Goal: Task Accomplishment & Management: Use online tool/utility

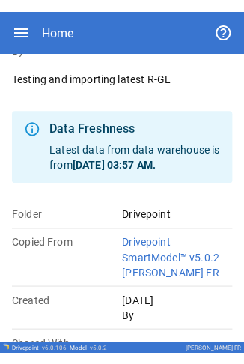
scroll to position [131, 0]
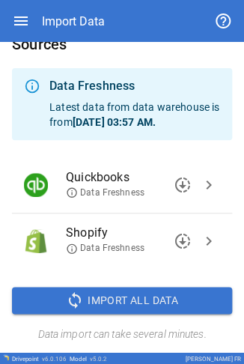
scroll to position [23, 0]
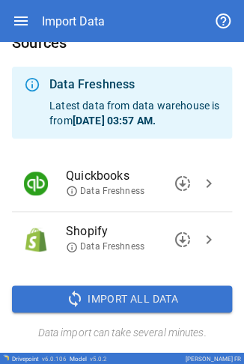
click at [77, 1] on button "chevron_right" at bounding box center [209, 183] width 22 height 22
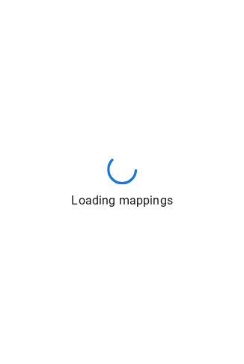
drag, startPoint x: 16, startPoint y: 84, endPoint x: 106, endPoint y: 151, distance: 112.6
click at [77, 1] on div "Loading mappings" at bounding box center [122, 182] width 244 height 364
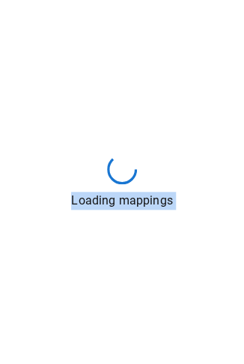
click at [77, 1] on div "Loading mappings" at bounding box center [122, 182] width 244 height 364
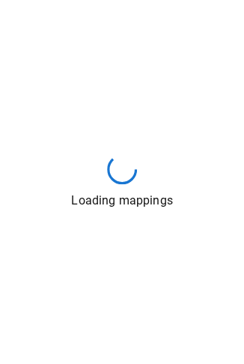
click at [77, 1] on div "Loading mappings" at bounding box center [122, 182] width 244 height 364
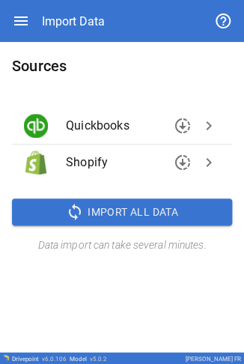
click at [214, 130] on span "chevron_right" at bounding box center [209, 126] width 18 height 18
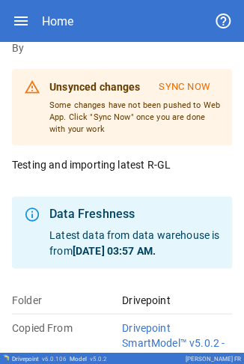
scroll to position [214, 0]
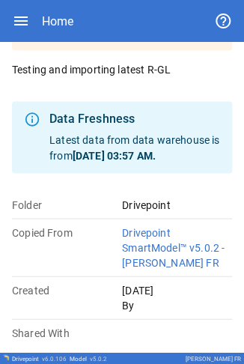
click at [15, 1] on icon "button" at bounding box center [20, 20] width 13 height 9
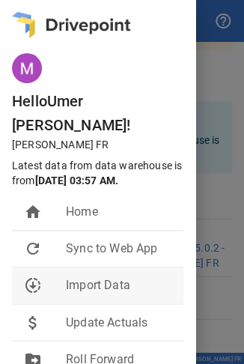
click at [77, 1] on span "Import Data" at bounding box center [119, 286] width 106 height 18
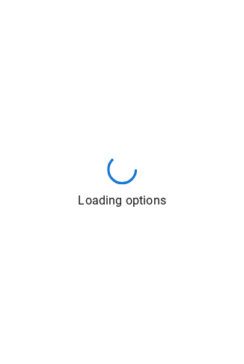
click at [77, 1] on div "Loading options" at bounding box center [122, 182] width 244 height 364
drag, startPoint x: 145, startPoint y: 162, endPoint x: 119, endPoint y: 149, distance: 29.2
click at [77, 1] on div "Loading options" at bounding box center [122, 182] width 244 height 364
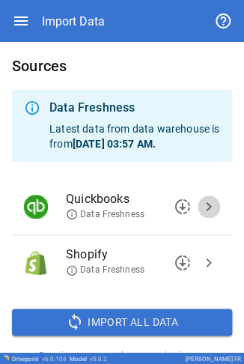
click at [77, 1] on span "chevron_right" at bounding box center [209, 207] width 18 height 18
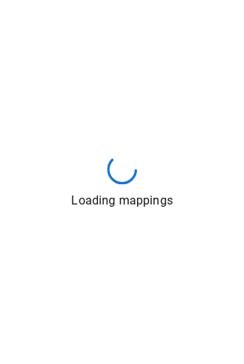
click at [77, 1] on div "Loading mappings" at bounding box center [122, 182] width 244 height 364
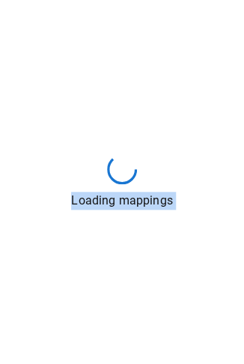
click at [77, 1] on div "Loading mappings" at bounding box center [122, 182] width 244 height 364
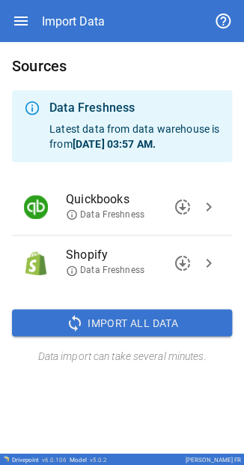
click at [77, 1] on span "chevron_right" at bounding box center [209, 207] width 18 height 18
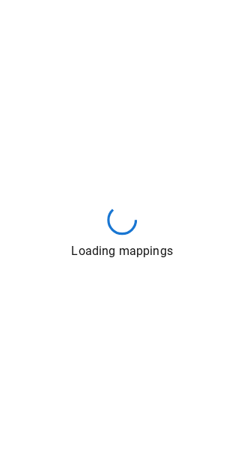
click at [77, 1] on div "Loading mappings" at bounding box center [122, 232] width 244 height 465
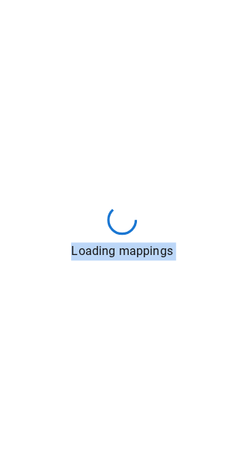
click at [77, 1] on div "Loading mappings" at bounding box center [122, 232] width 244 height 465
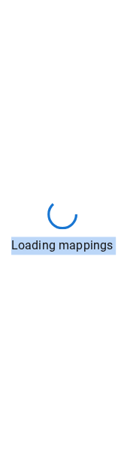
click at [77, 1] on div "Loading mappings" at bounding box center [62, 226] width 124 height 453
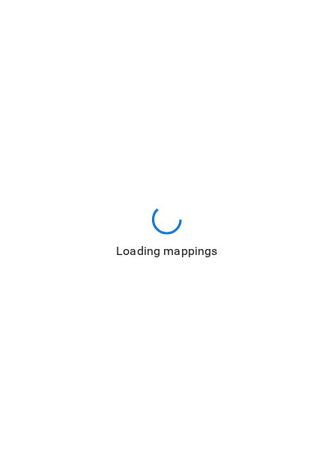
click at [69, 1] on div "Loading mappings" at bounding box center [167, 232] width 334 height 465
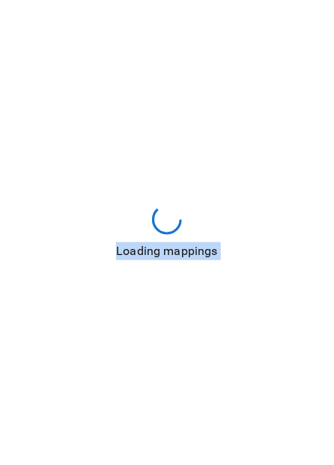
click at [69, 1] on div "Loading mappings" at bounding box center [167, 232] width 334 height 465
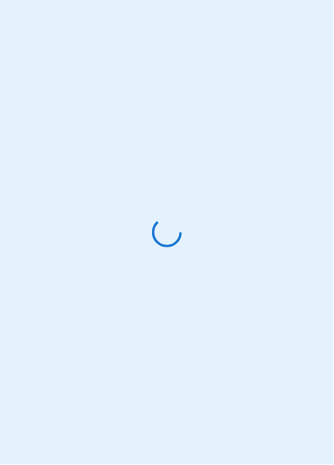
click at [114, 235] on div at bounding box center [167, 232] width 334 height 465
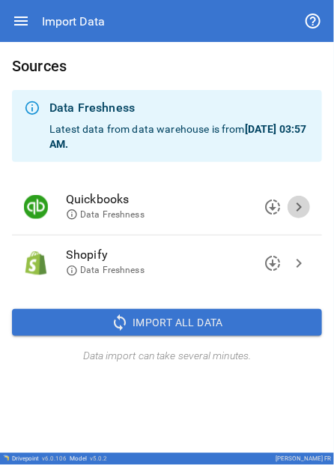
click at [292, 201] on span "chevron_right" at bounding box center [299, 207] width 18 height 18
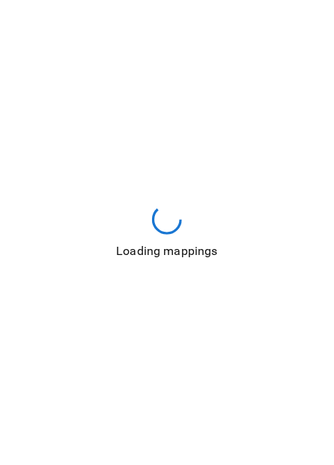
click at [240, 165] on div "Loading mappings" at bounding box center [167, 232] width 334 height 465
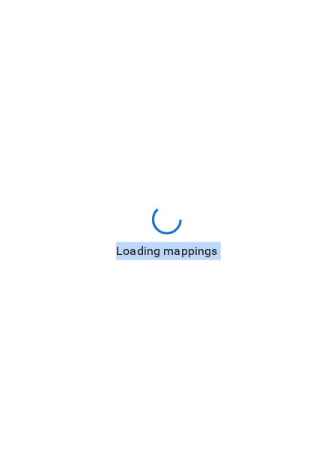
click at [240, 165] on div "Loading mappings" at bounding box center [167, 232] width 334 height 465
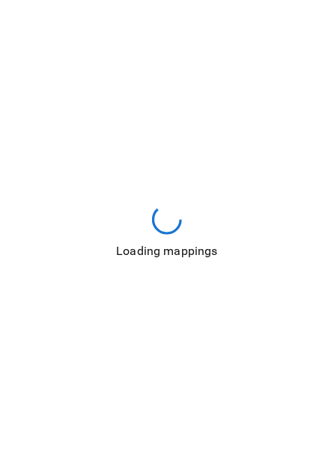
click at [163, 163] on div "Loading mappings" at bounding box center [167, 232] width 334 height 465
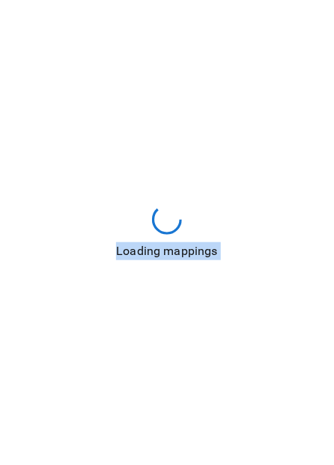
click at [163, 163] on div "Loading mappings" at bounding box center [167, 232] width 334 height 465
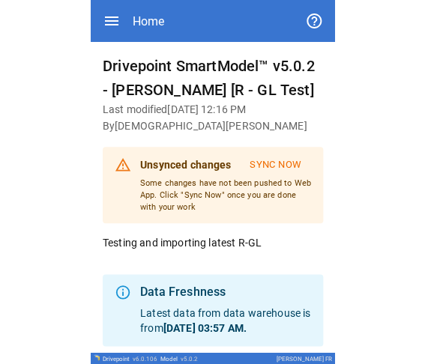
scroll to position [150, 0]
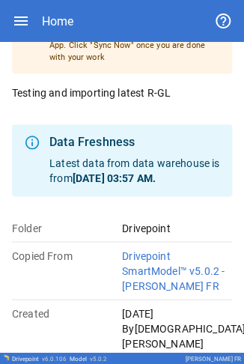
click at [31, 20] on div "Home" at bounding box center [122, 21] width 220 height 42
click at [16, 21] on icon "button" at bounding box center [20, 20] width 13 height 9
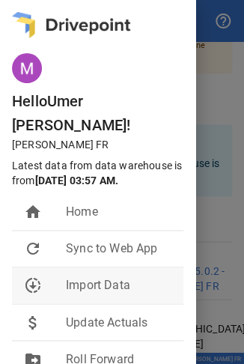
click at [64, 277] on div "downloading" at bounding box center [45, 286] width 42 height 18
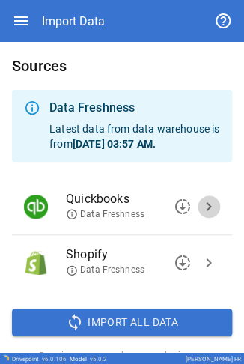
click at [200, 210] on span "chevron_right" at bounding box center [209, 207] width 18 height 18
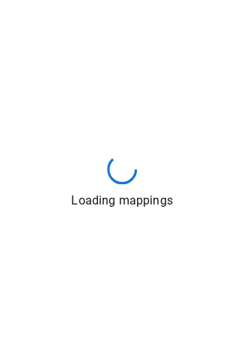
click at [138, 147] on div "Loading mappings" at bounding box center [122, 182] width 244 height 364
click at [141, 134] on div "Loading mappings" at bounding box center [122, 182] width 244 height 364
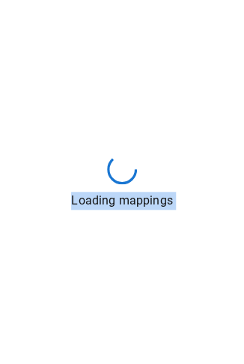
click at [141, 134] on div "Loading mappings" at bounding box center [122, 182] width 244 height 364
click at [59, 219] on div "Loading mappings" at bounding box center [122, 182] width 244 height 364
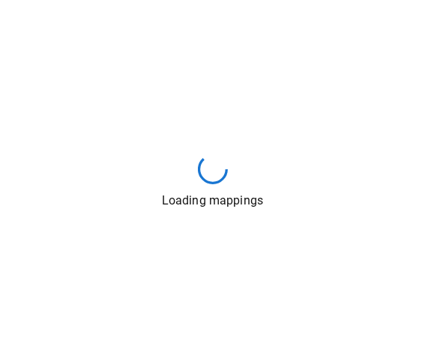
click at [244, 177] on div "Loading mappings" at bounding box center [212, 182] width 425 height 364
drag, startPoint x: 244, startPoint y: 177, endPoint x: 138, endPoint y: 6, distance: 201.3
click at [138, 6] on div "Loading mappings" at bounding box center [212, 182] width 425 height 364
click at [142, 213] on div "Loading mappings" at bounding box center [212, 182] width 425 height 364
click at [194, 229] on div "Loading mappings" at bounding box center [212, 182] width 425 height 364
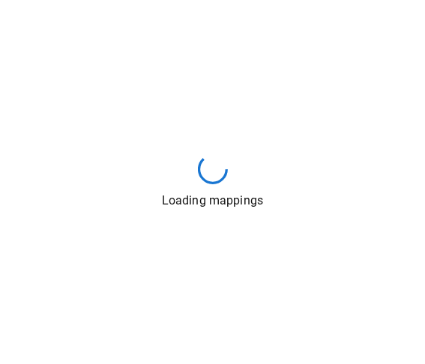
click at [194, 229] on div "Loading mappings" at bounding box center [212, 182] width 425 height 364
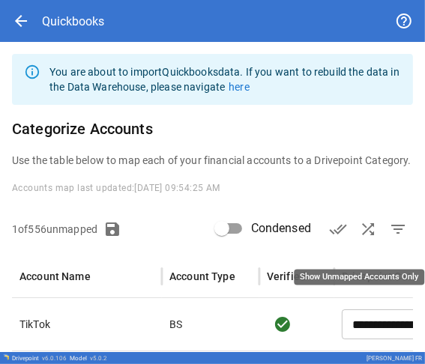
click at [244, 238] on span "filter_list" at bounding box center [398, 229] width 18 height 18
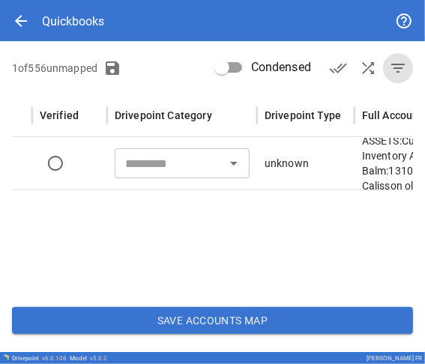
scroll to position [0, 225]
click at [186, 162] on input "text" at bounding box center [171, 163] width 101 height 21
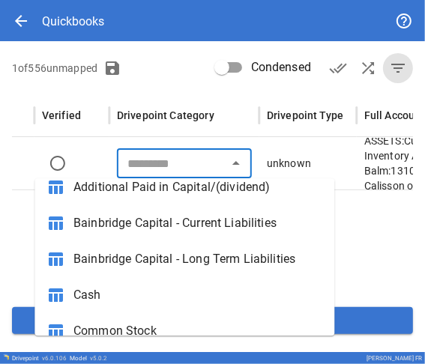
scroll to position [150, 0]
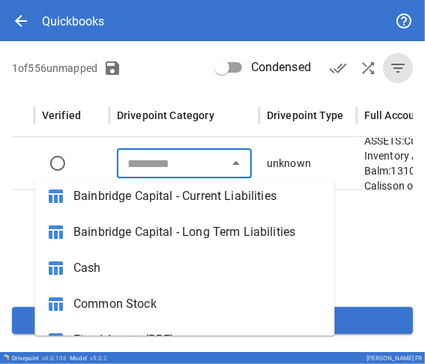
click at [141, 161] on input "text" at bounding box center [171, 163] width 101 height 21
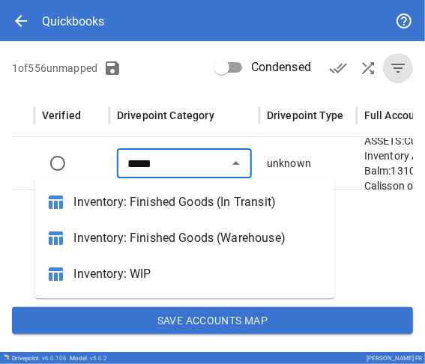
click at [145, 232] on span "Inventory: Finished Goods (Warehouse)" at bounding box center [197, 238] width 249 height 18
type input "**********"
click at [229, 235] on div at bounding box center [259, 243] width 944 height 106
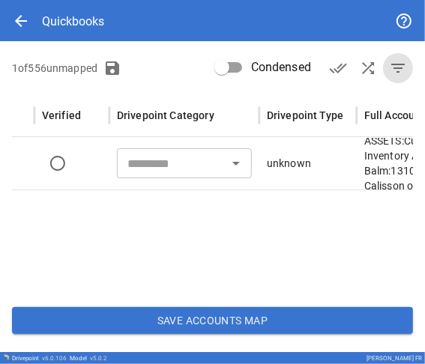
type input "**********"
click at [244, 236] on div at bounding box center [259, 243] width 944 height 106
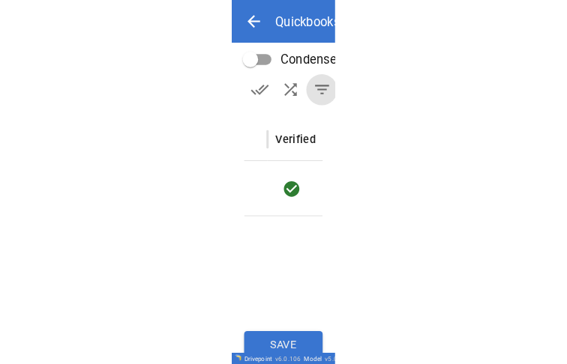
scroll to position [0, 0]
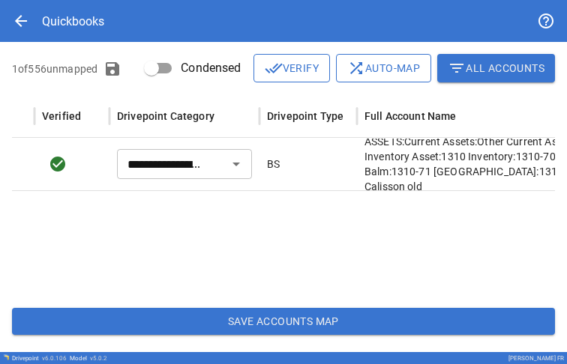
click at [180, 335] on button "Save Accounts Map" at bounding box center [283, 321] width 543 height 27
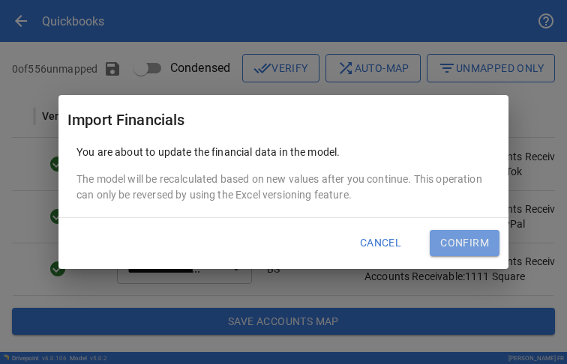
click at [244, 247] on button "Confirm" at bounding box center [464, 243] width 70 height 27
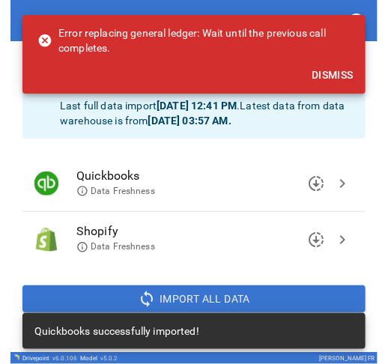
scroll to position [23, 0]
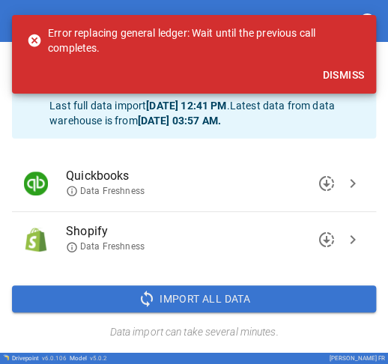
click at [244, 78] on button "Dismiss" at bounding box center [343, 75] width 54 height 28
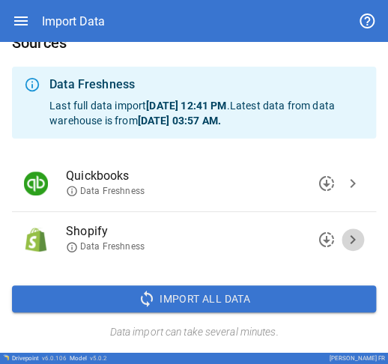
click at [244, 237] on span "chevron_right" at bounding box center [353, 240] width 18 height 18
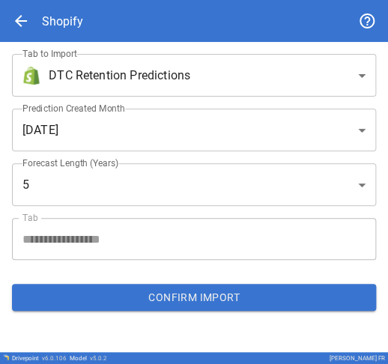
click at [223, 78] on body "**********" at bounding box center [194, 182] width 388 height 364
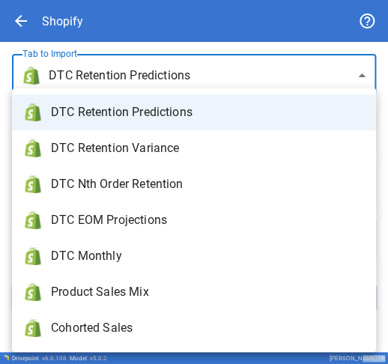
click at [223, 78] on div at bounding box center [194, 182] width 388 height 364
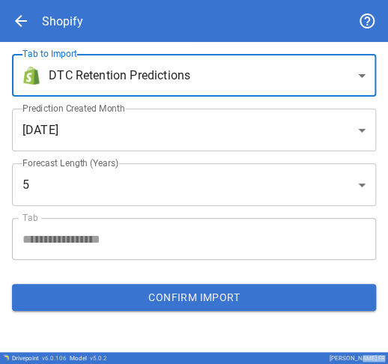
click at [223, 78] on body "**********" at bounding box center [194, 182] width 388 height 364
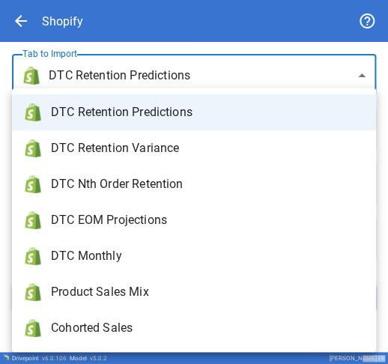
click at [199, 124] on li "DTC Retention Predictions" at bounding box center [194, 112] width 364 height 36
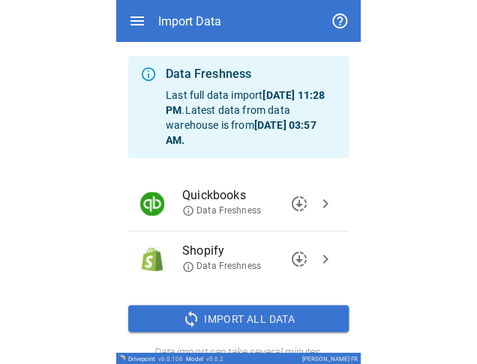
scroll to position [53, 0]
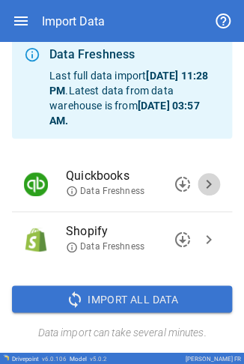
click at [77, 1] on span "chevron_right" at bounding box center [209, 184] width 18 height 18
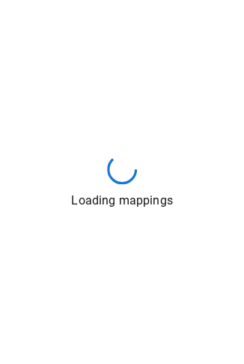
click at [77, 1] on div "Loading mappings" at bounding box center [122, 182] width 244 height 364
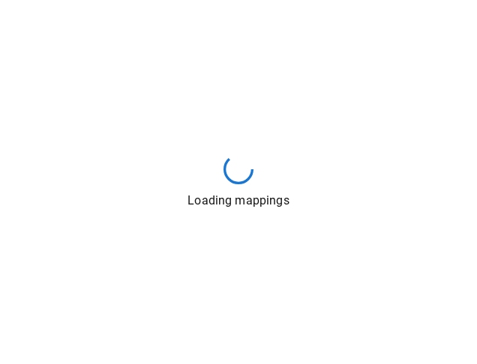
click at [59, 1] on div "Loading mappings" at bounding box center [238, 182] width 477 height 364
click at [77, 1] on div "Loading mappings" at bounding box center [238, 182] width 477 height 364
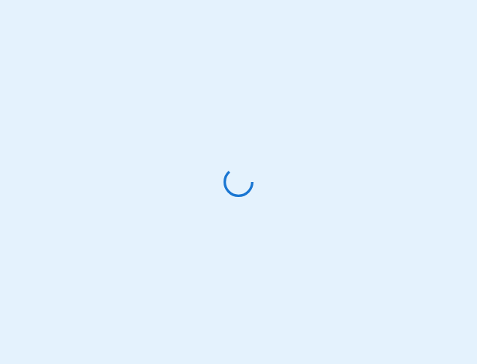
drag, startPoint x: 0, startPoint y: 0, endPoint x: 119, endPoint y: 139, distance: 182.8
click at [119, 139] on div at bounding box center [238, 182] width 477 height 364
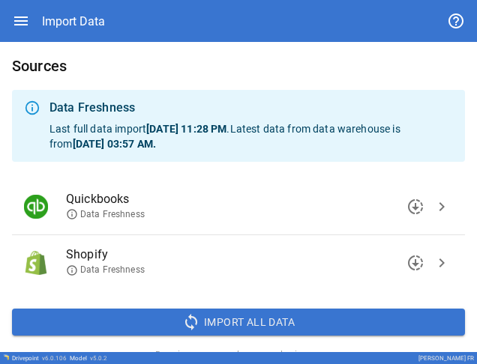
click at [433, 207] on span "chevron_right" at bounding box center [441, 207] width 18 height 18
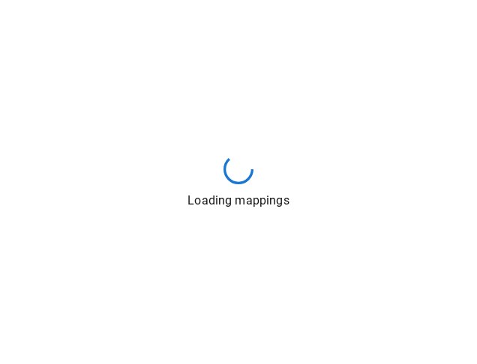
click at [417, 242] on div "Loading mappings" at bounding box center [238, 182] width 477 height 364
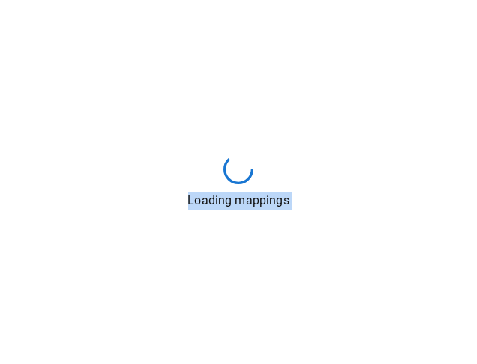
click at [417, 242] on div "Loading mappings" at bounding box center [238, 182] width 477 height 364
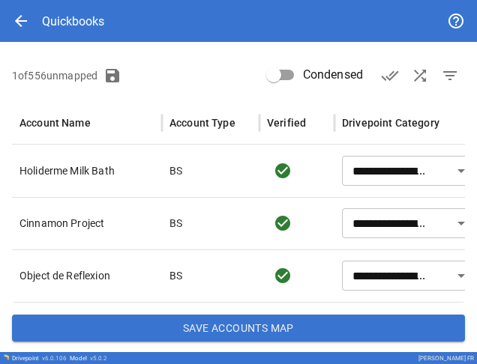
scroll to position [160, 0]
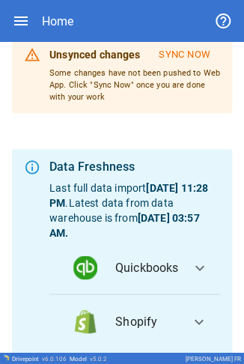
scroll to position [290, 0]
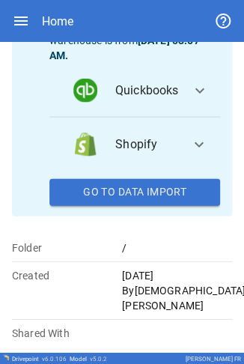
click at [77, 1] on span "expand_more" at bounding box center [199, 144] width 18 height 18
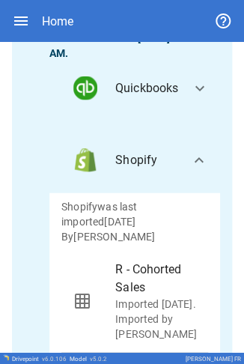
click at [25, 1] on div "Home" at bounding box center [122, 21] width 220 height 42
click at [13, 1] on div "Home" at bounding box center [122, 21] width 220 height 42
click at [15, 1] on icon "button" at bounding box center [20, 20] width 13 height 9
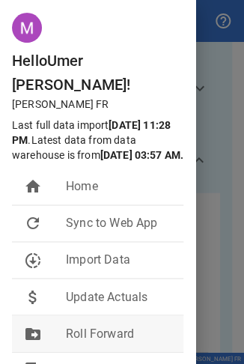
scroll to position [75, 0]
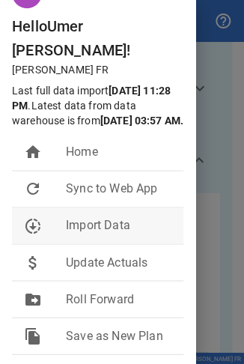
click at [77, 1] on span "Import Data" at bounding box center [119, 226] width 106 height 18
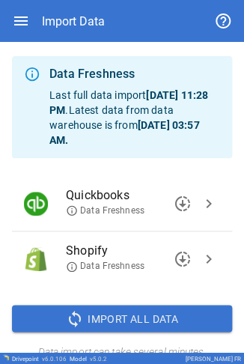
scroll to position [53, 0]
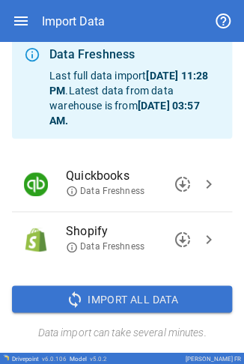
click at [77, 1] on span "chevron_right" at bounding box center [209, 240] width 18 height 18
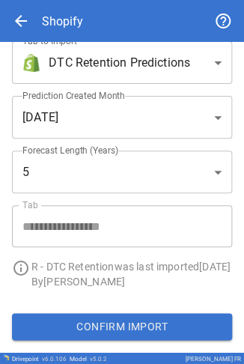
scroll to position [0, 0]
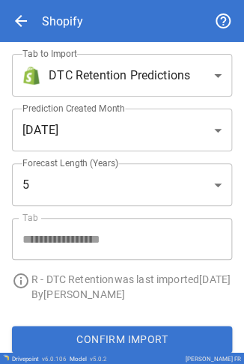
click at [77, 1] on body "**********" at bounding box center [122, 182] width 244 height 364
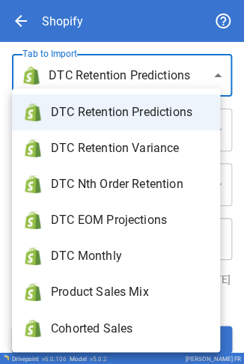
click at [77, 1] on span "DTC Retention Predictions" at bounding box center [129, 112] width 157 height 18
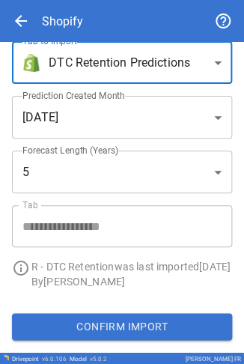
scroll to position [27, 0]
click at [77, 1] on button "Confirm Import" at bounding box center [122, 326] width 220 height 27
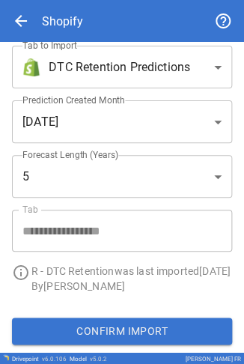
scroll to position [0, 0]
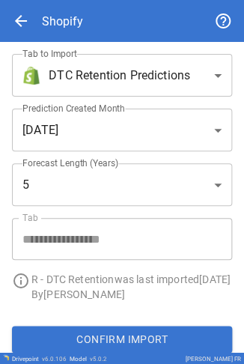
click at [74, 1] on body "**********" at bounding box center [122, 182] width 244 height 364
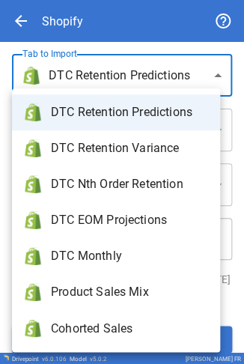
click at [77, 1] on li "DTC Monthly" at bounding box center [116, 256] width 208 height 36
type input "**********"
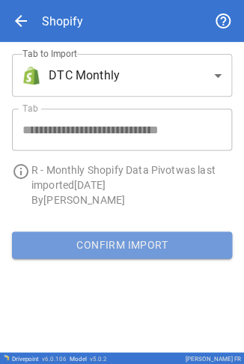
click at [77, 1] on button "Confirm Import" at bounding box center [122, 245] width 220 height 27
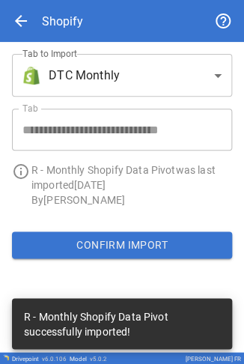
click at [77, 1] on body "**********" at bounding box center [122, 182] width 244 height 364
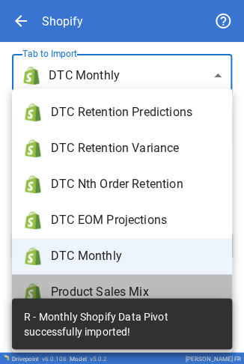
click at [77, 1] on span "Product Sales Mix" at bounding box center [135, 292] width 169 height 18
type input "**********"
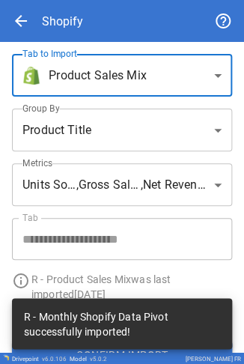
scroll to position [27, 0]
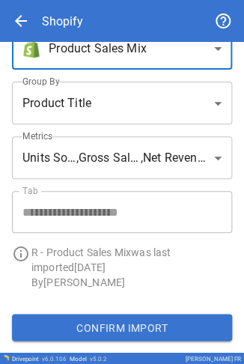
click at [77, 1] on button "Confirm Import" at bounding box center [122, 327] width 220 height 27
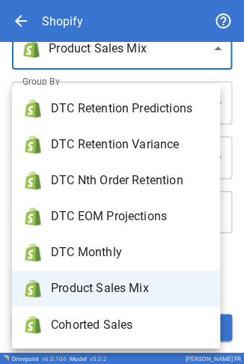
scroll to position [12, 0]
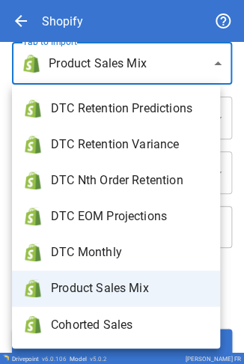
click at [77, 1] on body "**********" at bounding box center [122, 182] width 244 height 364
click at [77, 1] on span "Cohorted Sales" at bounding box center [129, 325] width 157 height 18
type input "**********"
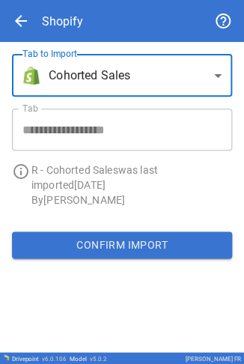
click at [77, 1] on button "Confirm Import" at bounding box center [122, 245] width 220 height 27
